Goal: Transaction & Acquisition: Purchase product/service

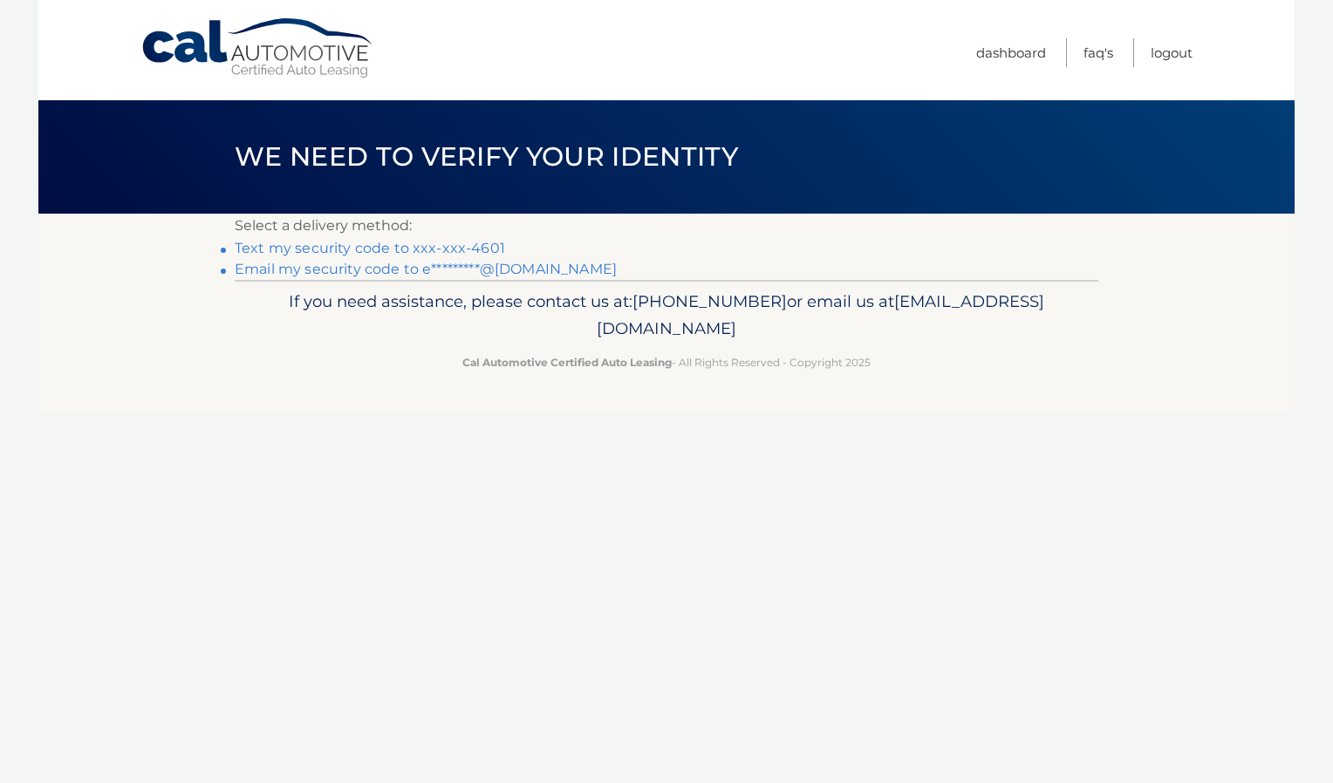
click at [483, 249] on link "Text my security code to xxx-xxx-4601" at bounding box center [370, 248] width 270 height 17
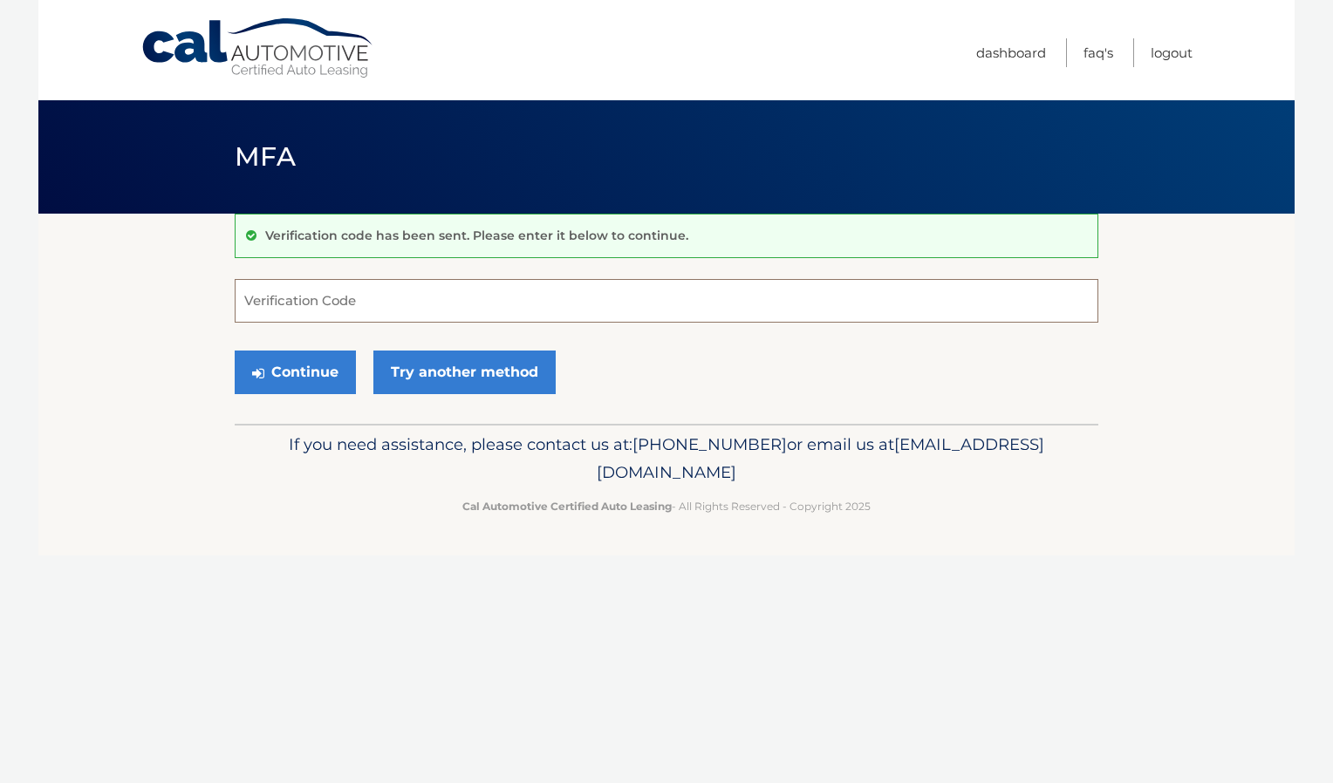
click at [508, 304] on input "Verification Code" at bounding box center [666, 301] width 863 height 44
type input "763559"
click at [324, 366] on button "Continue" at bounding box center [295, 373] width 121 height 44
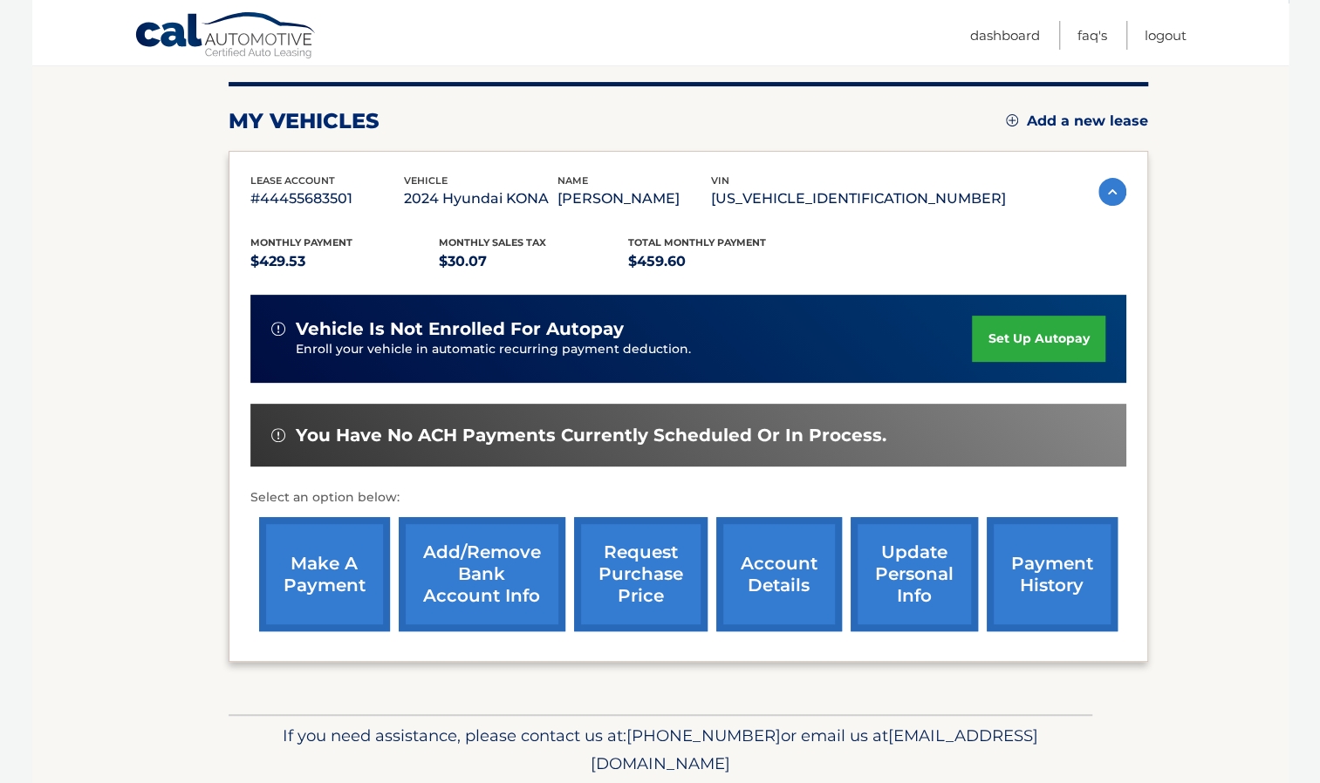
scroll to position [211, 0]
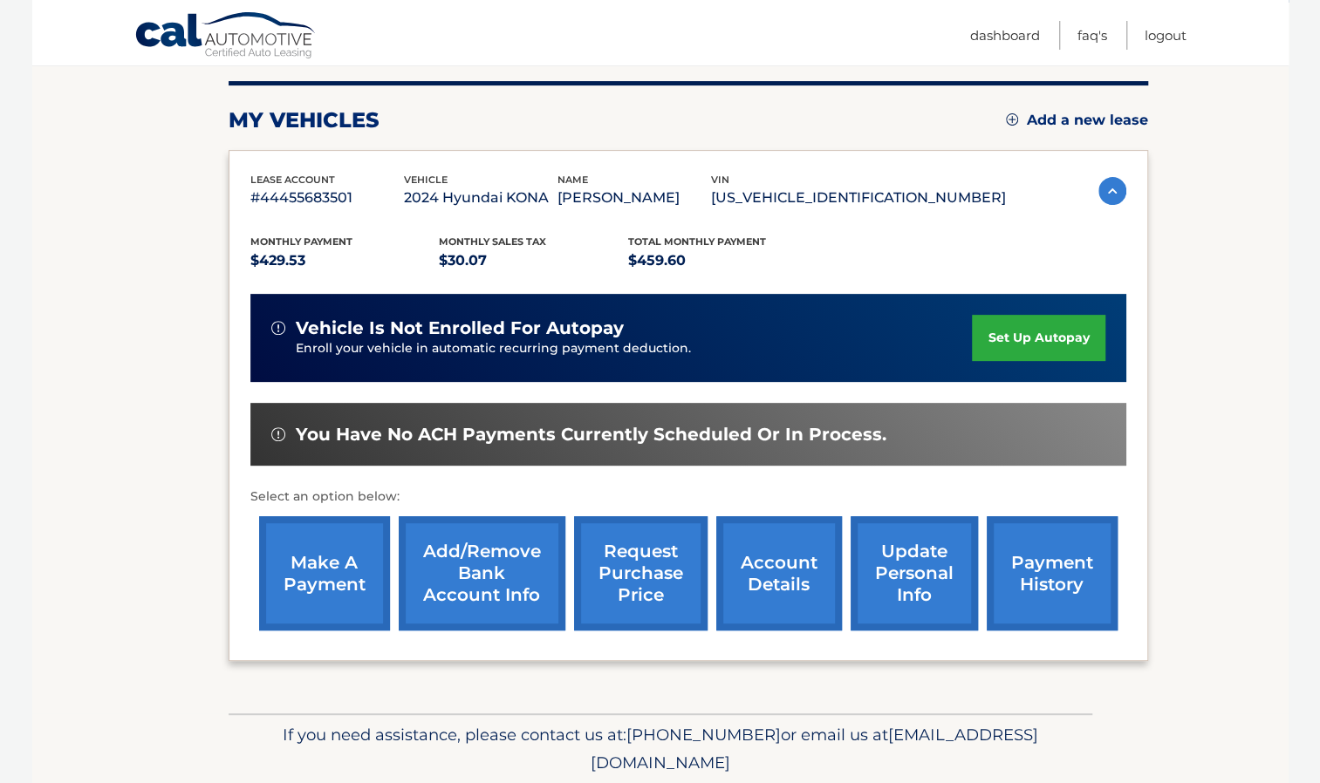
click at [323, 541] on link "make a payment" at bounding box center [324, 573] width 131 height 114
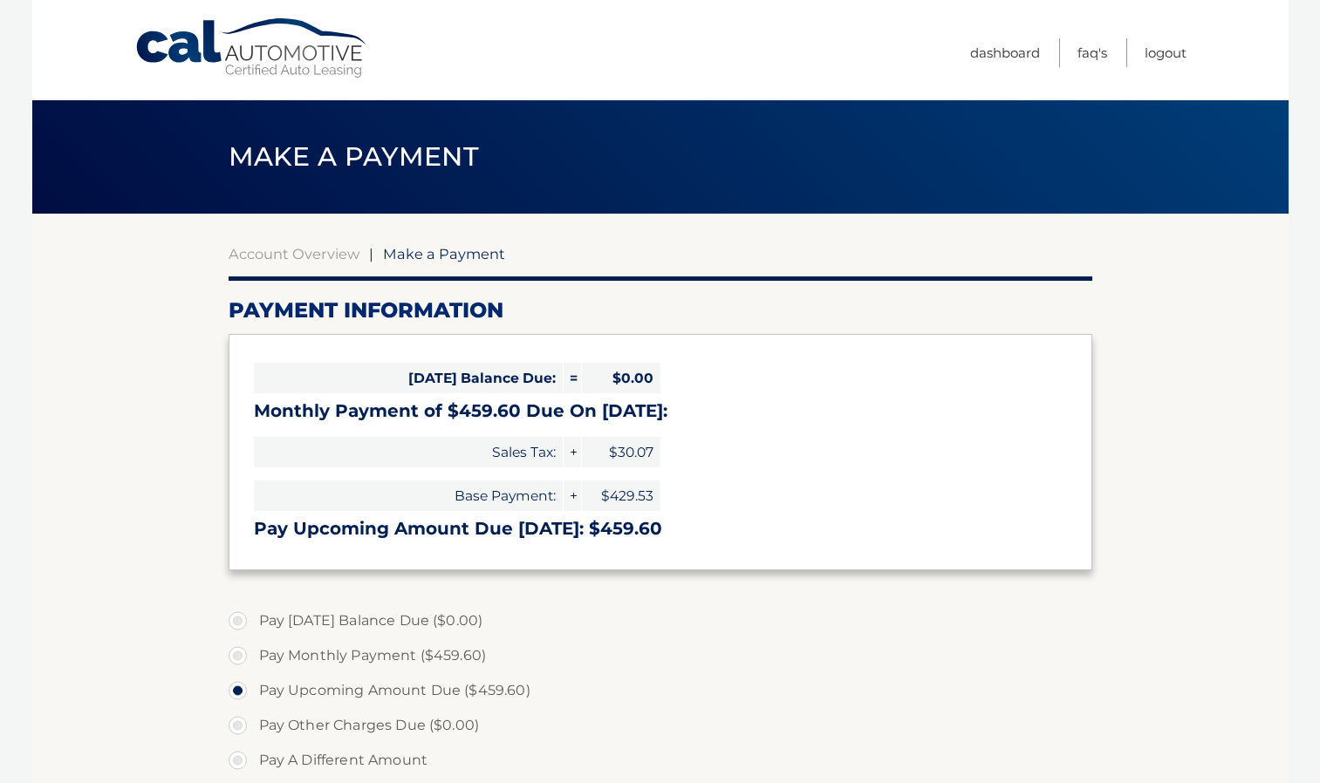
select select "NWYyOTdiY2UtYWY0My00MjUwLTgyZDAtMjU1MzkxM2VjMzY4"
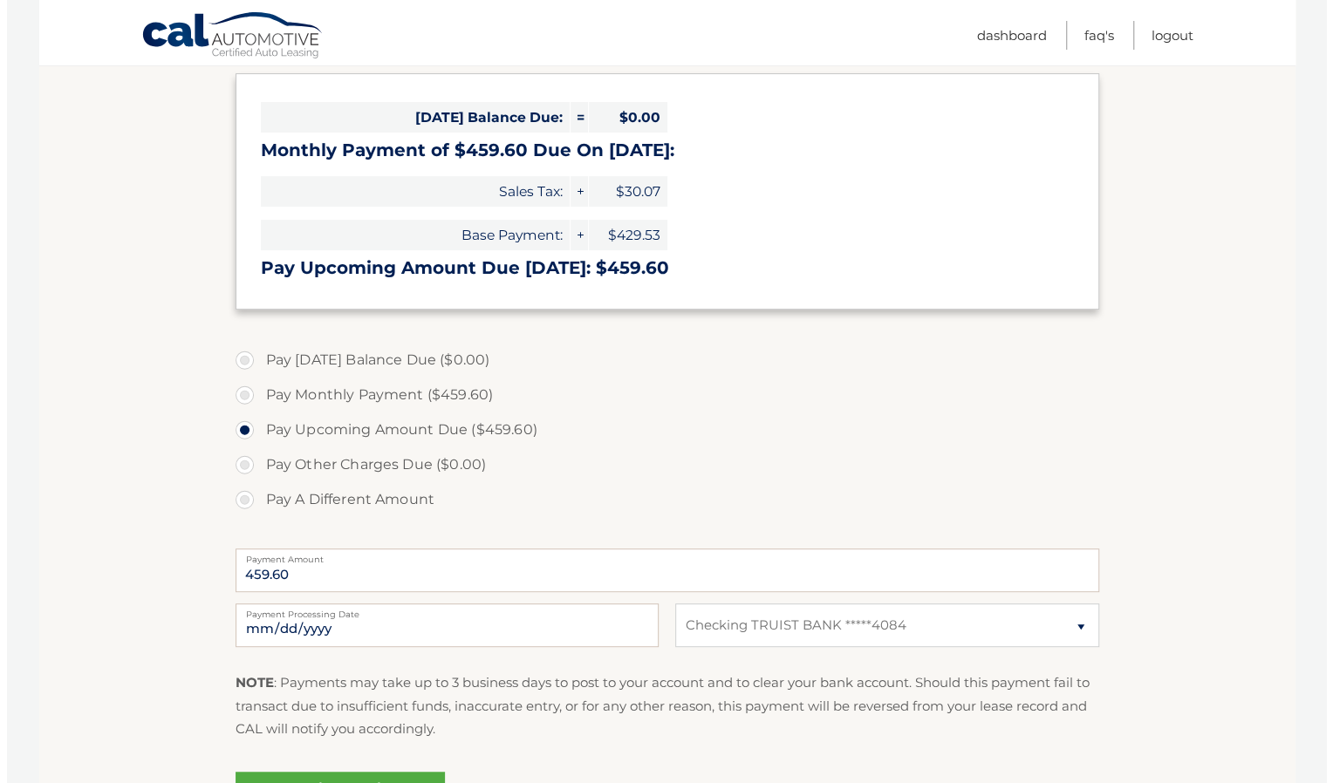
scroll to position [462, 0]
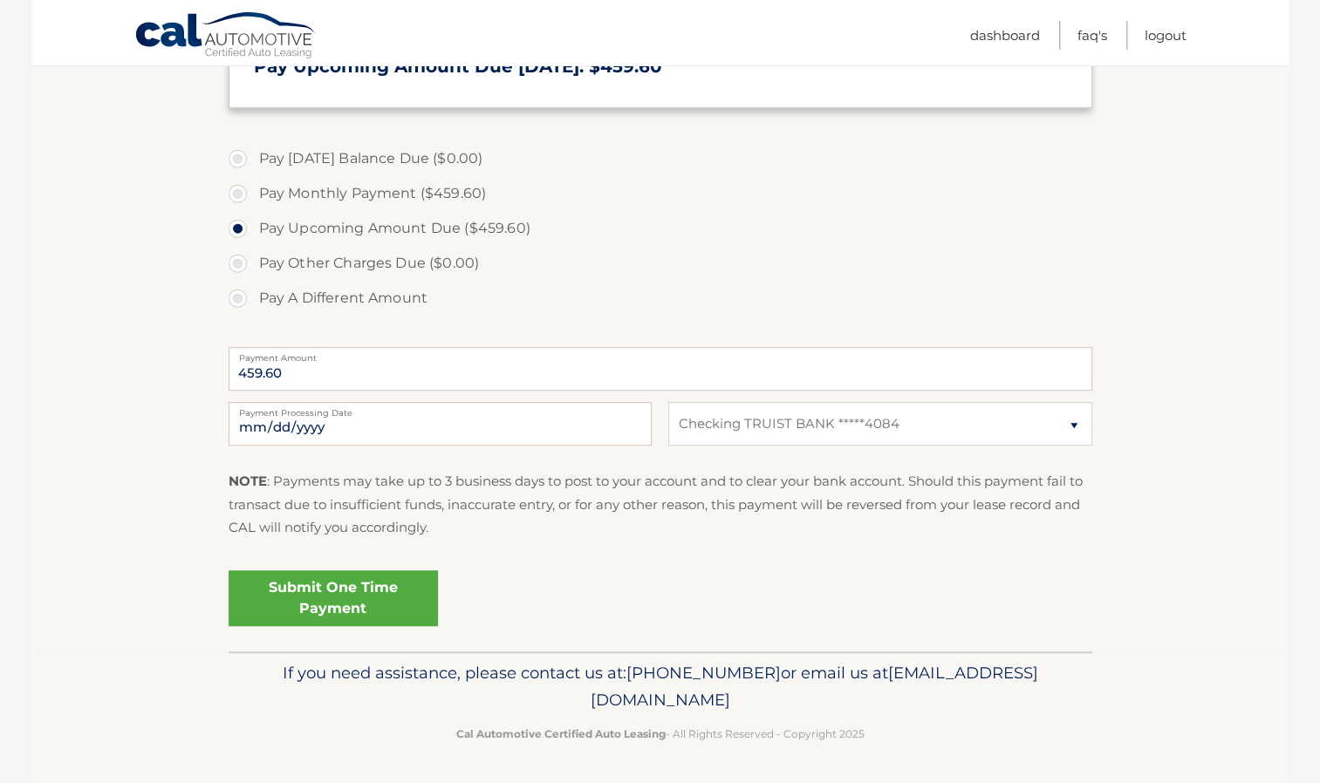
click at [336, 586] on link "Submit One Time Payment" at bounding box center [333, 598] width 209 height 56
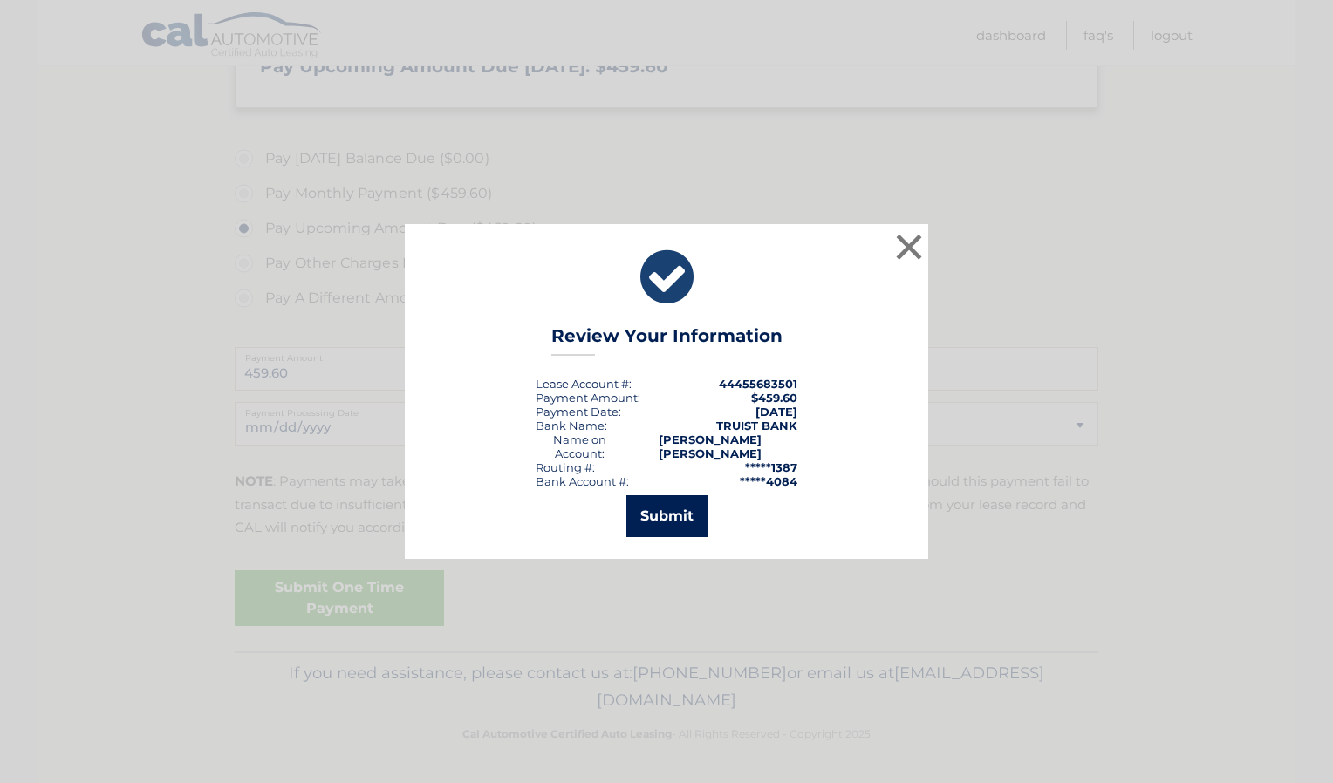
click at [684, 503] on button "Submit" at bounding box center [666, 516] width 81 height 42
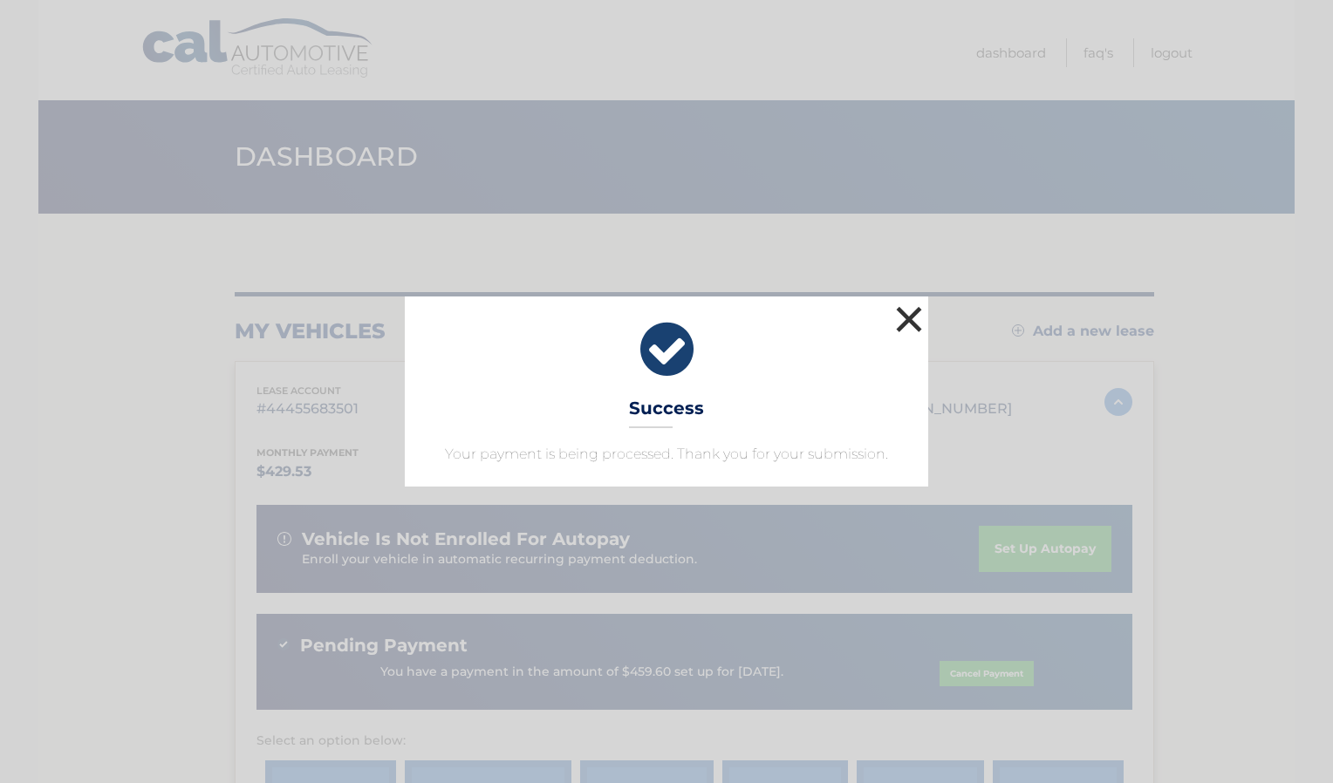
click at [904, 324] on button "×" at bounding box center [908, 319] width 35 height 35
